Goal: Transaction & Acquisition: Purchase product/service

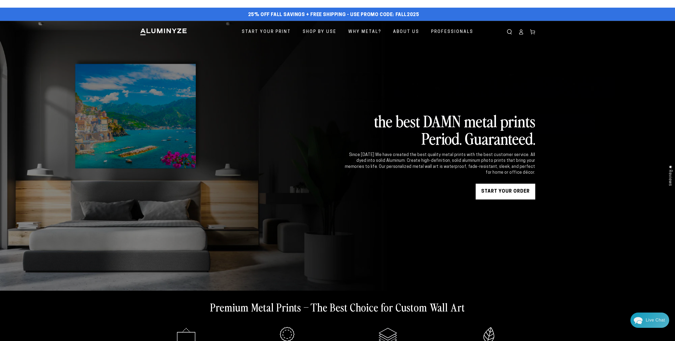
click at [584, 156] on link at bounding box center [337, 156] width 675 height 270
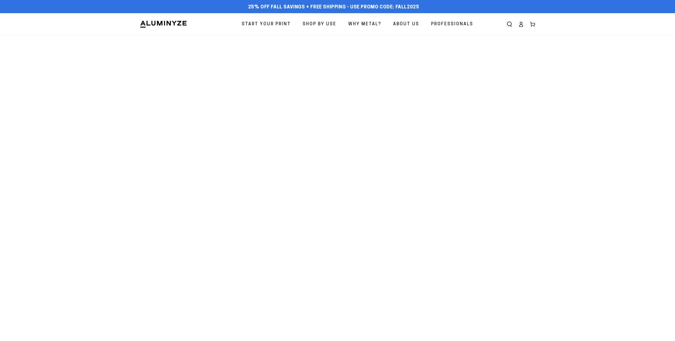
select select "**********"
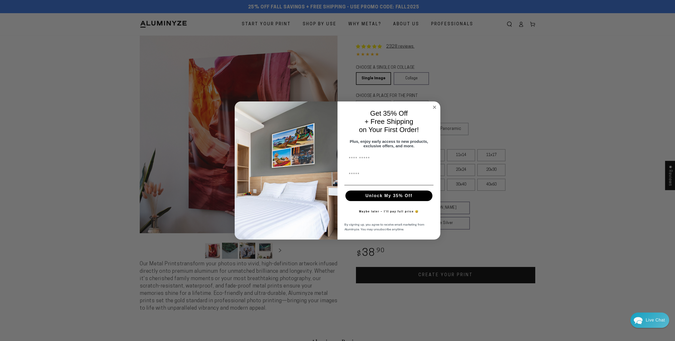
click at [436, 104] on circle "Close dialog" at bounding box center [435, 107] width 6 height 6
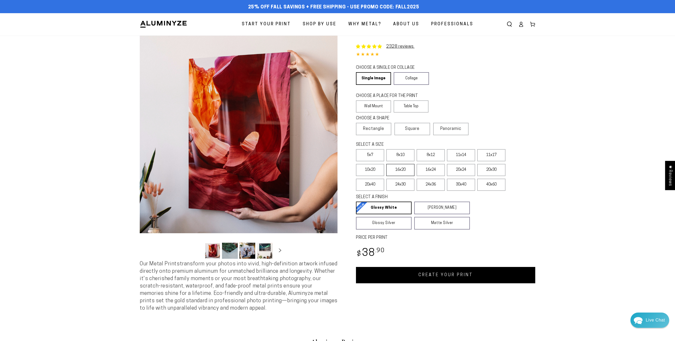
click at [400, 174] on label "16x20" at bounding box center [400, 170] width 28 height 12
click at [492, 158] on label "11x17" at bounding box center [491, 155] width 28 height 12
click at [402, 173] on label "16x20" at bounding box center [400, 170] width 28 height 12
